Goal: Information Seeking & Learning: Learn about a topic

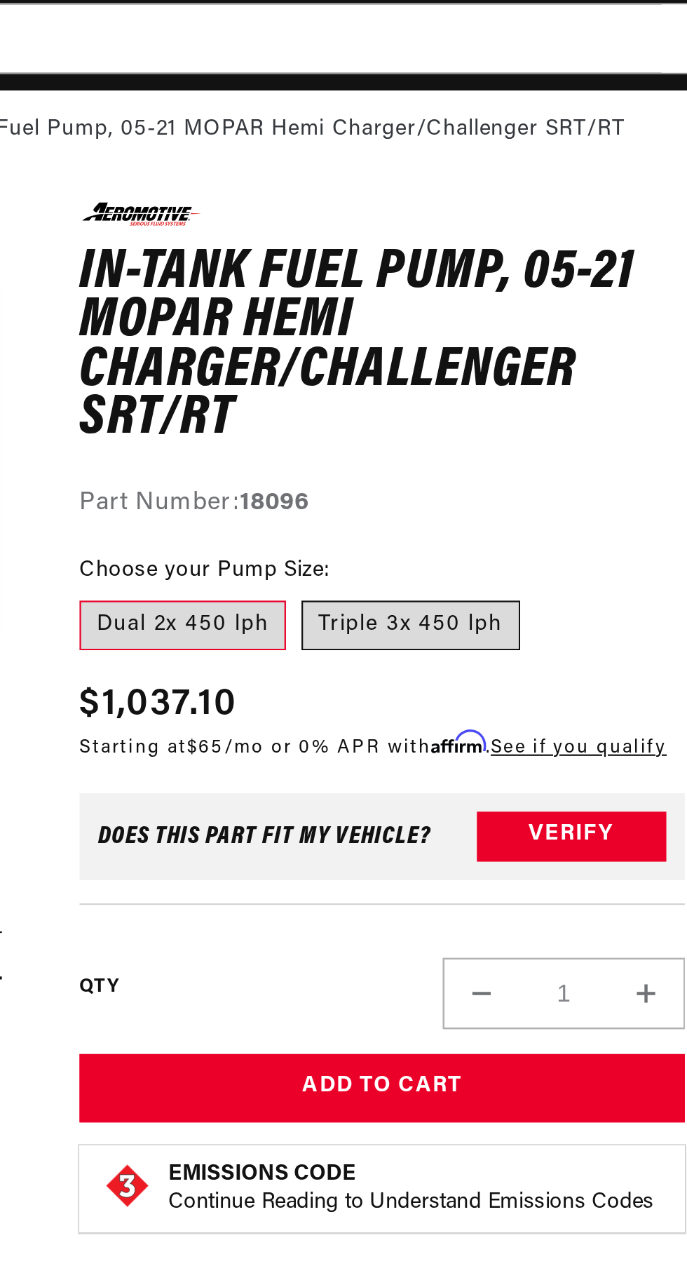
click at [542, 396] on label "Triple 3x 450 lph" at bounding box center [528, 386] width 99 height 22
click at [480, 373] on input "Triple 3x 450 lph" at bounding box center [479, 372] width 1 height 1
radio input "true"
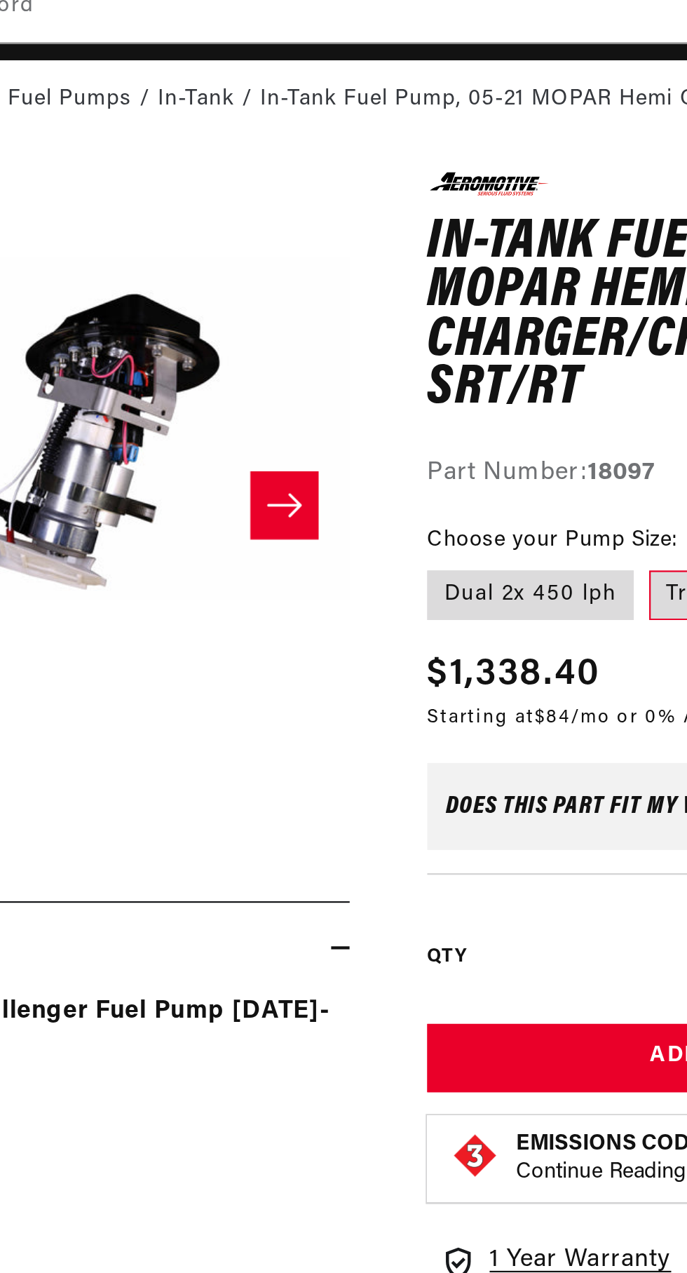
scroll to position [95, 0]
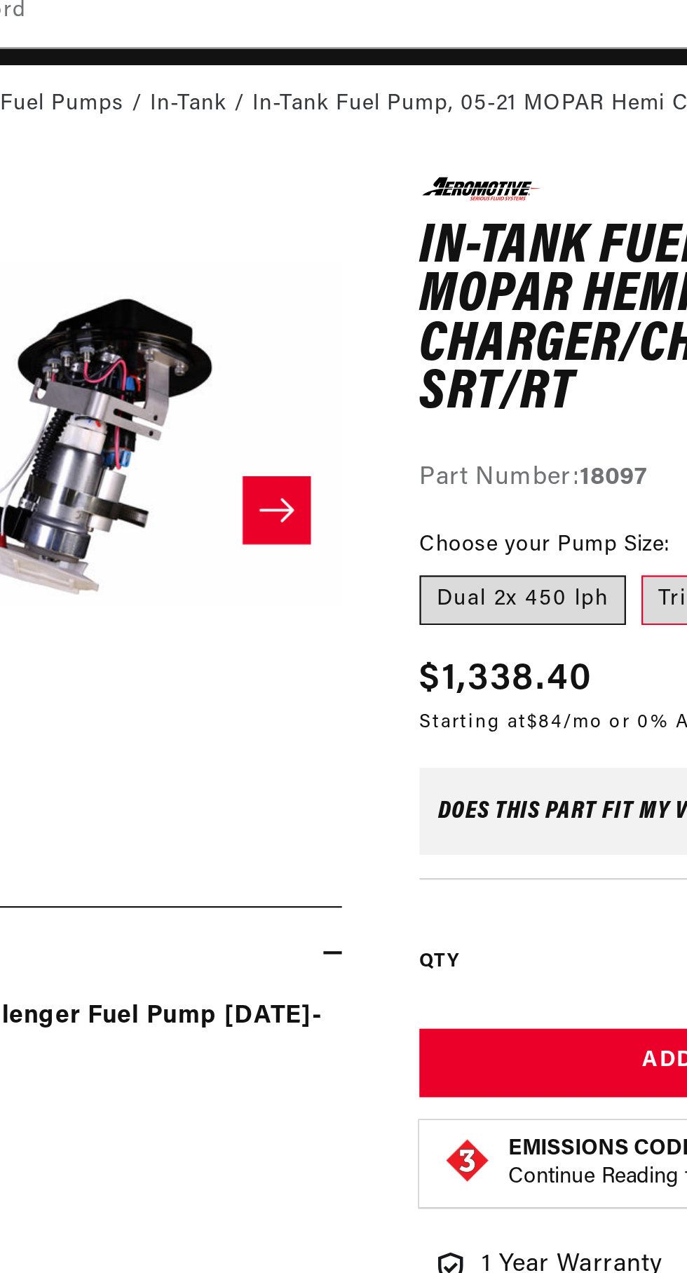
click at [444, 292] on label "Dual 2x 450 lph" at bounding box center [425, 291] width 93 height 22
click at [383, 278] on input "Dual 2x 450 lph" at bounding box center [382, 277] width 1 height 1
radio input "true"
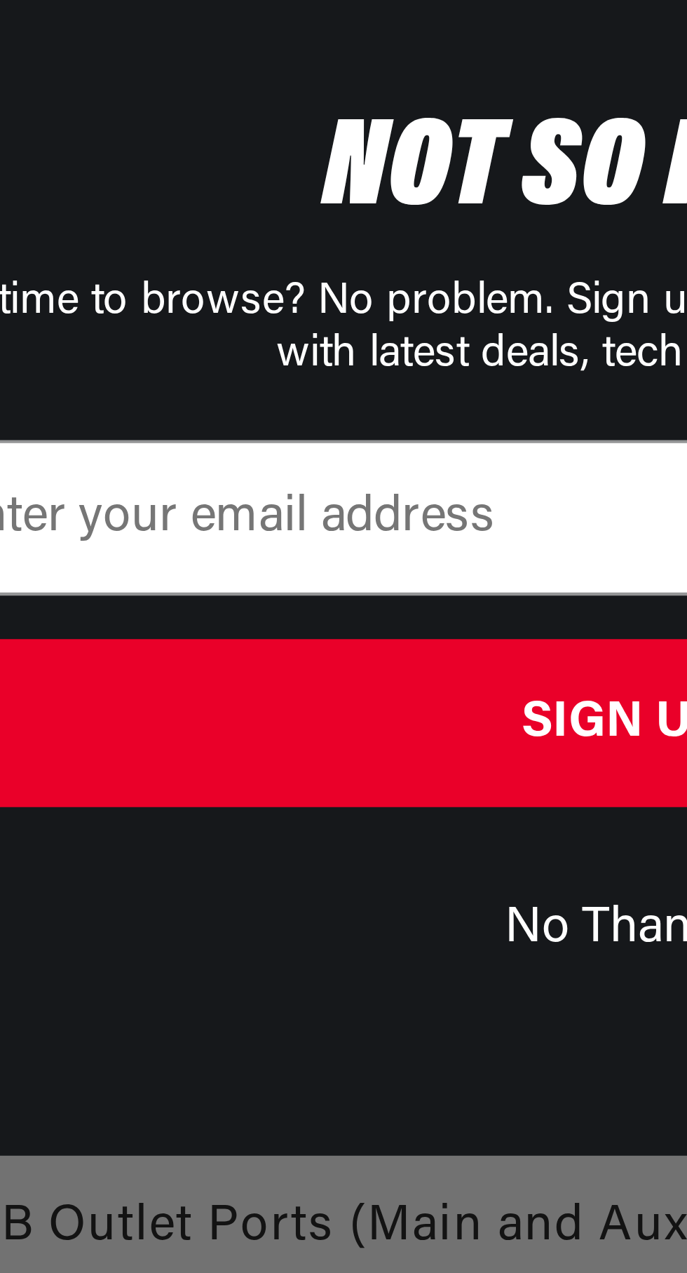
click at [232, 605] on div "POPUP Form" at bounding box center [252, 627] width 337 height 45
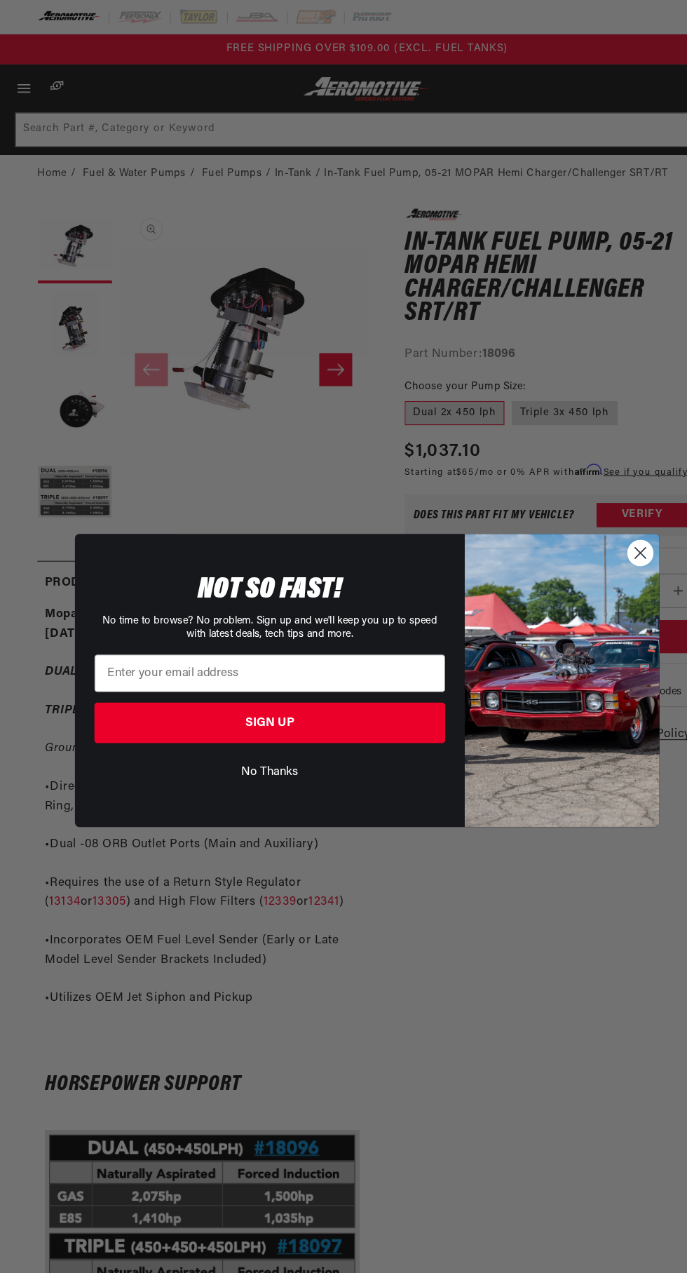
click at [605, 525] on circle "Close dialog" at bounding box center [599, 517] width 23 height 23
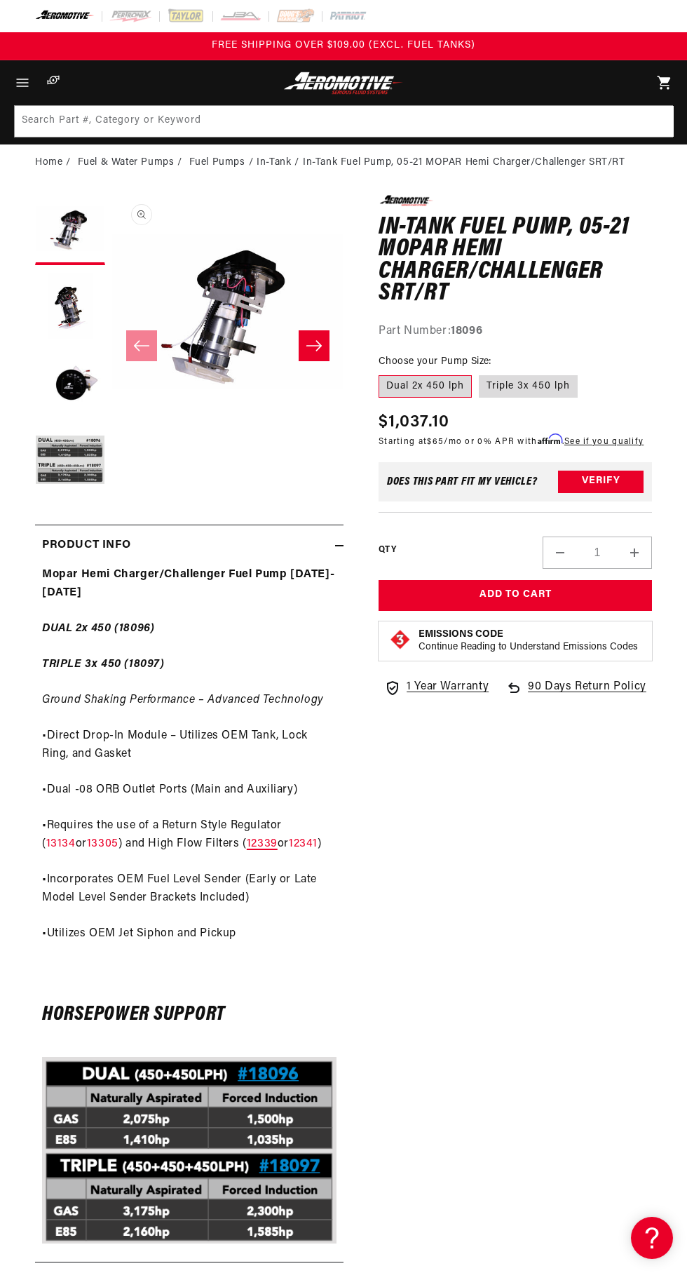
click at [247, 844] on link "12339" at bounding box center [262, 843] width 31 height 11
